Goal: Information Seeking & Learning: Learn about a topic

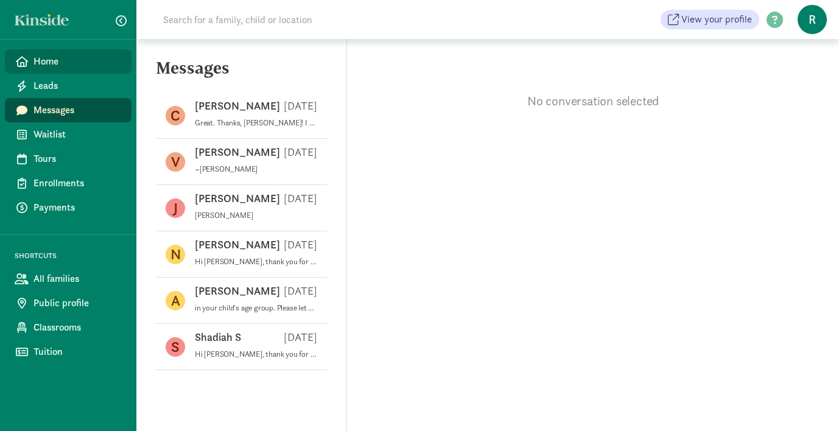
click at [47, 63] on span "Home" at bounding box center [78, 61] width 88 height 15
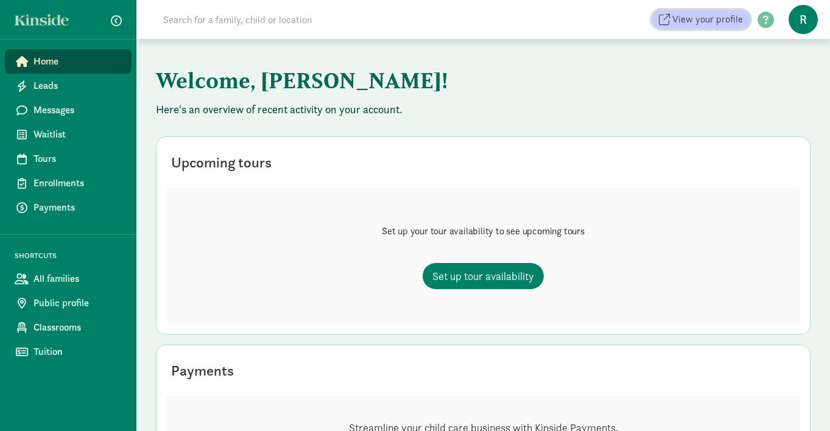
click at [739, 22] on span "View your profile" at bounding box center [708, 19] width 71 height 15
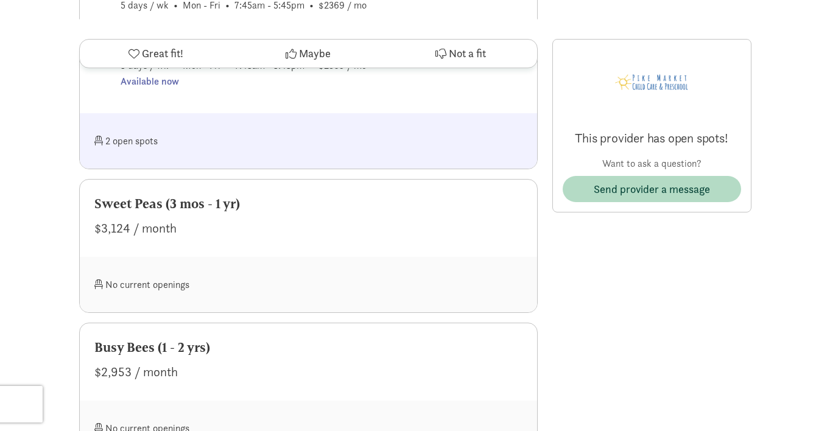
scroll to position [1133, 0]
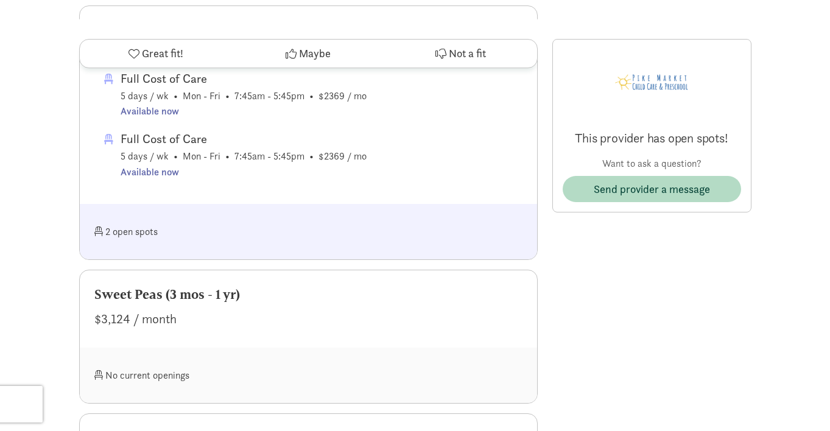
click at [402, 327] on div "$3,124 / month" at bounding box center [308, 318] width 428 height 19
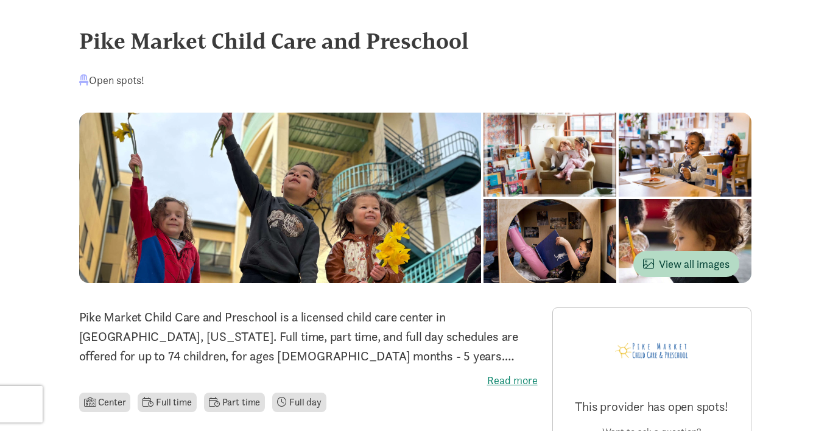
scroll to position [0, 0]
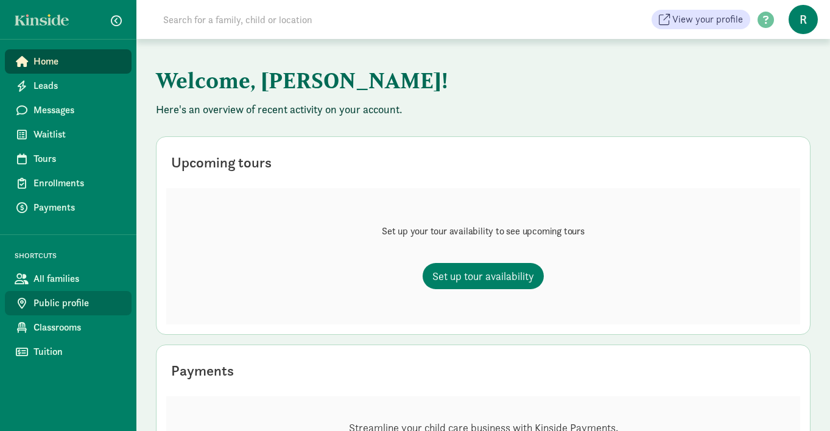
click at [90, 306] on span "Public profile" at bounding box center [78, 303] width 88 height 15
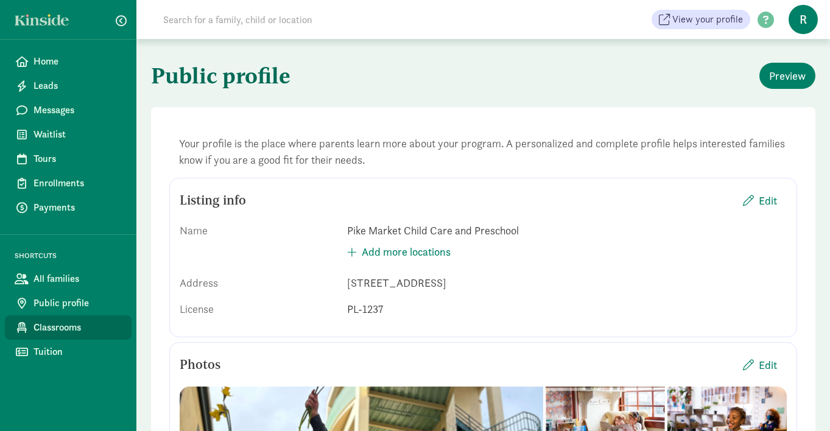
click at [83, 327] on span "Classrooms" at bounding box center [78, 327] width 88 height 15
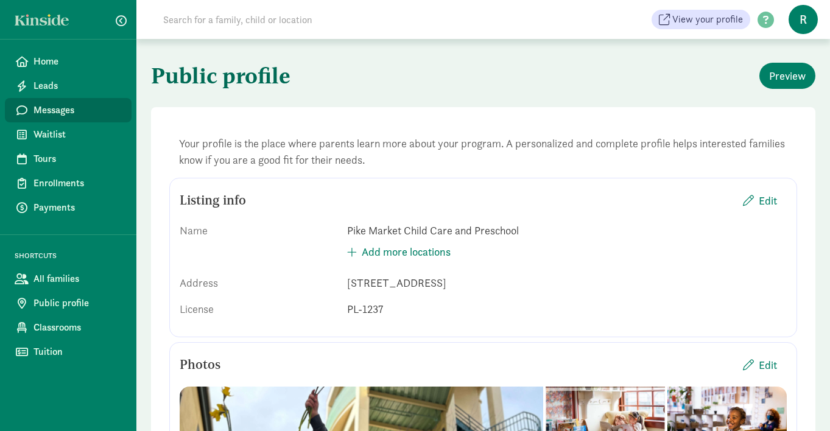
click at [56, 110] on span "Messages" at bounding box center [78, 110] width 88 height 15
